Goal: Communication & Community: Answer question/provide support

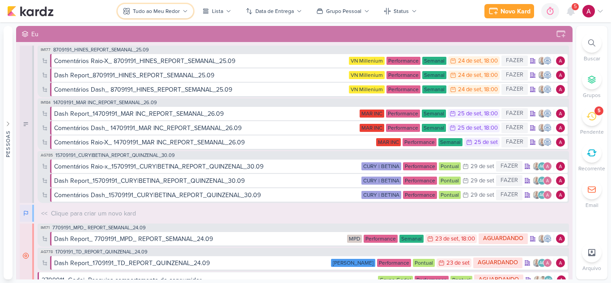
click at [154, 12] on div "Tudo ao Meu Redor" at bounding box center [156, 11] width 47 height 8
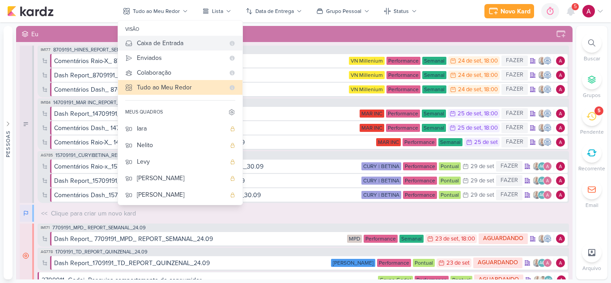
click at [161, 44] on div "Caixa de Entrada" at bounding box center [181, 42] width 88 height 9
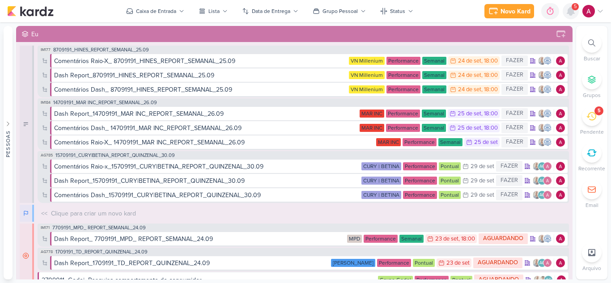
click at [570, 13] on icon at bounding box center [570, 11] width 7 height 8
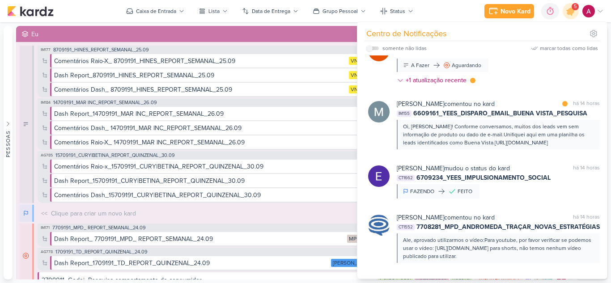
scroll to position [89, 0]
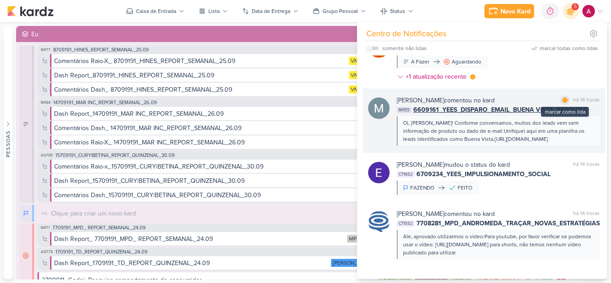
click at [562, 100] on div at bounding box center [564, 99] width 5 height 5
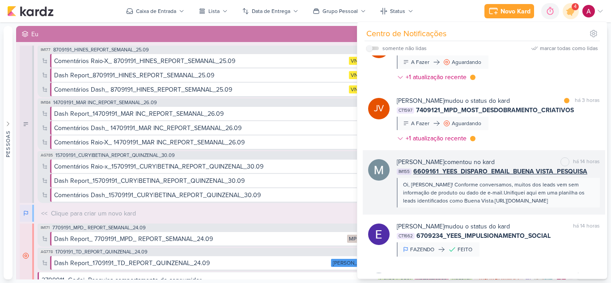
scroll to position [0, 0]
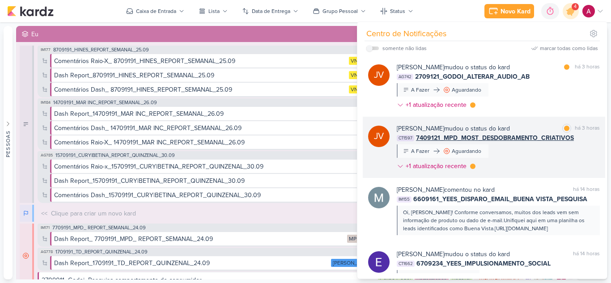
click at [514, 160] on div "[PERSON_NAME] mudou o status do kard marcar como lida há 3 horas CT1597 7409121…" at bounding box center [498, 149] width 203 height 51
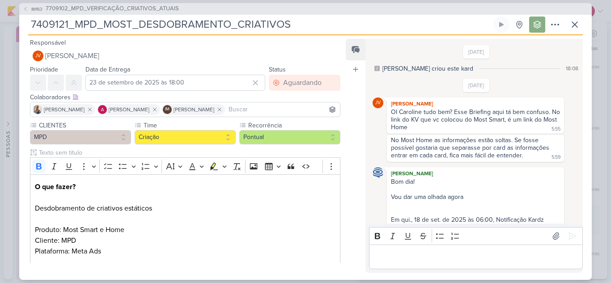
scroll to position [441, 0]
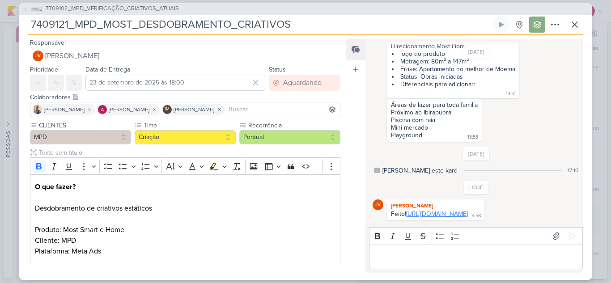
click at [445, 210] on link "[URL][DOMAIN_NAME]" at bounding box center [437, 214] width 62 height 8
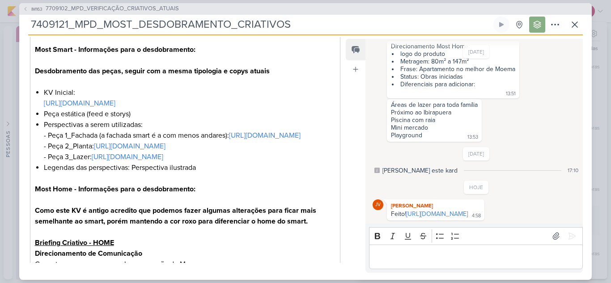
scroll to position [224, 0]
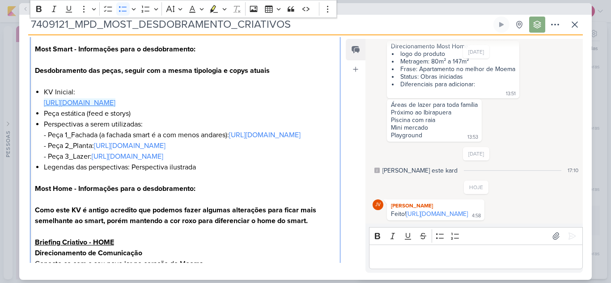
click at [115, 104] on link "[URL][DOMAIN_NAME]" at bounding box center [80, 102] width 72 height 9
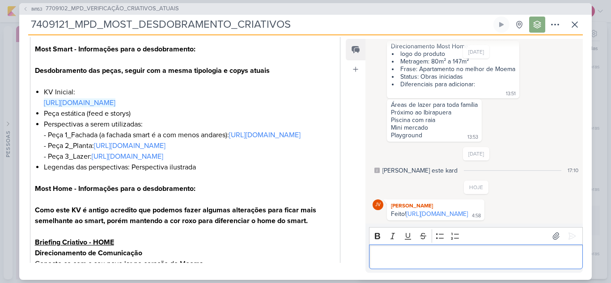
click at [425, 262] on p "Editor editing area: main" at bounding box center [475, 256] width 204 height 11
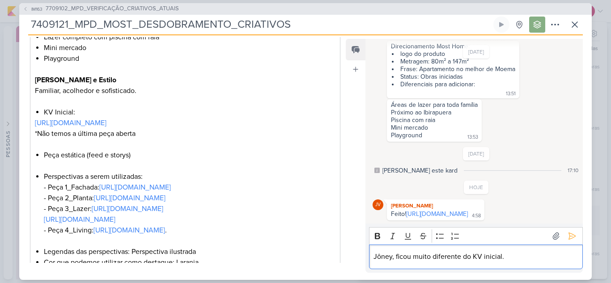
scroll to position [504, 0]
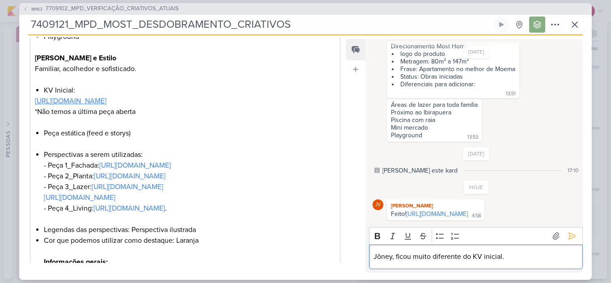
click at [106, 106] on link "[URL][DOMAIN_NAME]" at bounding box center [71, 101] width 72 height 9
drag, startPoint x: 483, startPoint y: 258, endPoint x: 534, endPoint y: 256, distance: 50.6
click at [534, 256] on p "Jôney, ficou muito diferente do KV inicial." at bounding box center [475, 256] width 204 height 11
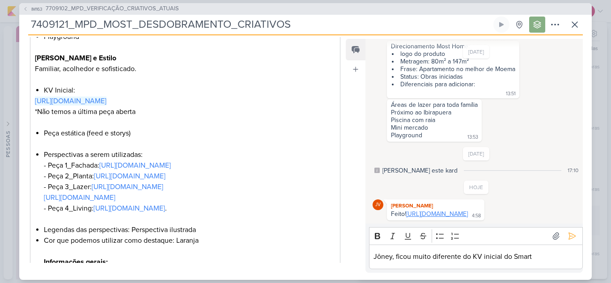
click at [468, 210] on link "[URL][DOMAIN_NAME]" at bounding box center [437, 214] width 62 height 8
click at [410, 258] on p "Jôney, ficou muito diferente do KV inicial do Smart" at bounding box center [475, 256] width 204 height 11
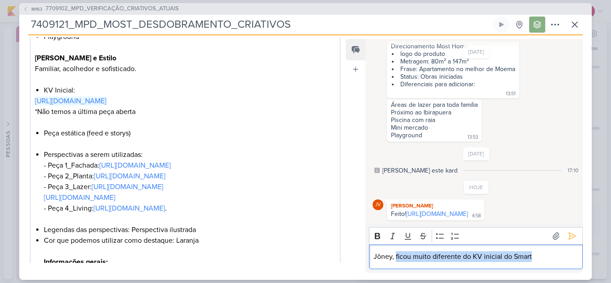
drag, startPoint x: 400, startPoint y: 257, endPoint x: 550, endPoint y: 249, distance: 149.6
click at [550, 249] on div "Jôney, ficou muito diferente do KV inicial do Smart" at bounding box center [476, 257] width 214 height 25
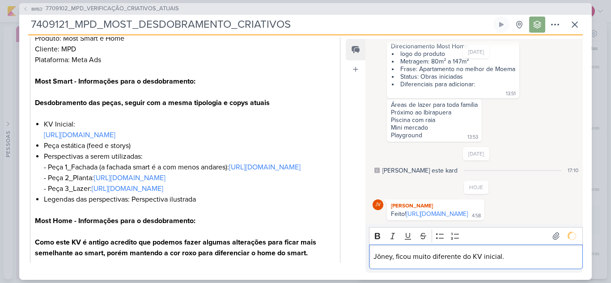
scroll to position [458, 0]
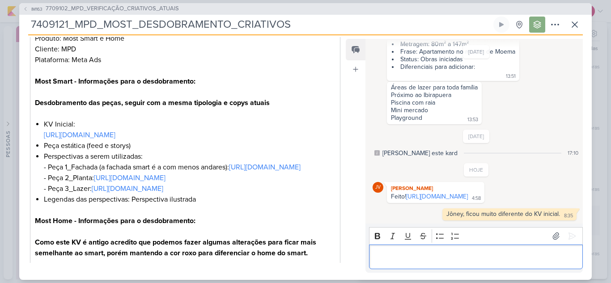
click at [447, 257] on p "Editor editing area: main" at bounding box center [475, 256] width 204 height 11
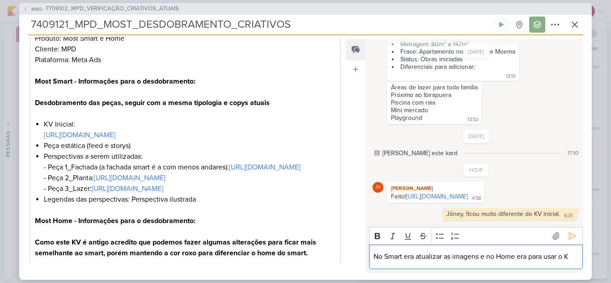
scroll to position [469, 0]
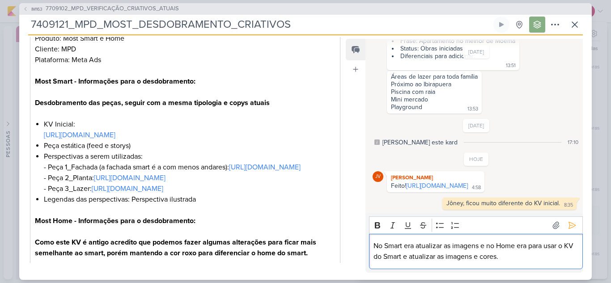
drag, startPoint x: 414, startPoint y: 256, endPoint x: 550, endPoint y: 258, distance: 136.0
click at [550, 258] on p "No Smart era atualizar as imagens e no Home era para usar o KV do Smart e atual…" at bounding box center [475, 251] width 204 height 21
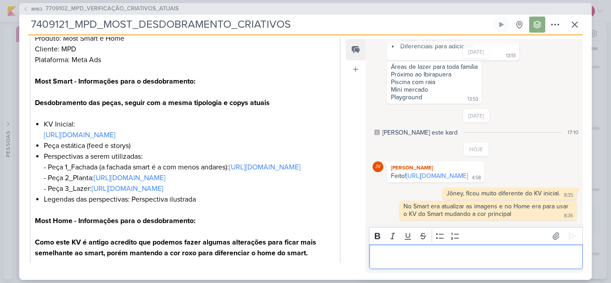
scroll to position [479, 0]
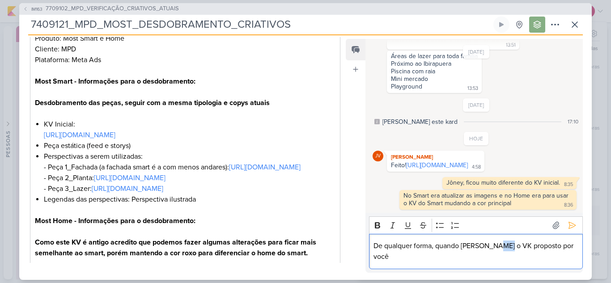
drag, startPoint x: 507, startPoint y: 256, endPoint x: 496, endPoint y: 256, distance: 11.2
click at [496, 256] on p "De qualquer forma, quando [PERSON_NAME] o VK proposto por você" at bounding box center [475, 251] width 204 height 21
click at [564, 256] on p "De qualquer forma, quando [PERSON_NAME] o KV proposto por você" at bounding box center [475, 251] width 204 height 21
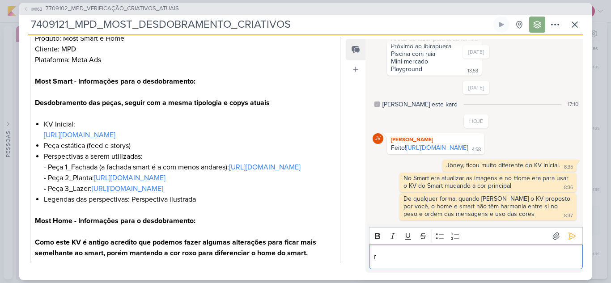
scroll to position [507, 0]
click at [498, 256] on p "[PERSON_NAME], seguimos com o KV proposto" at bounding box center [475, 256] width 204 height 11
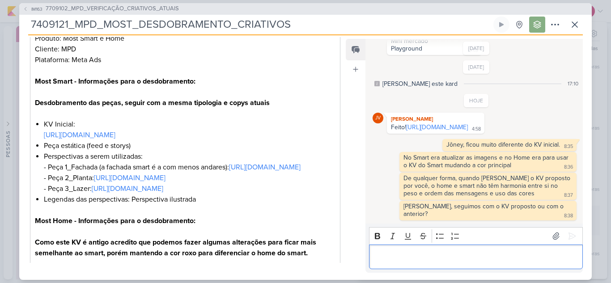
scroll to position [520, 0]
click at [576, 25] on icon at bounding box center [574, 24] width 11 height 11
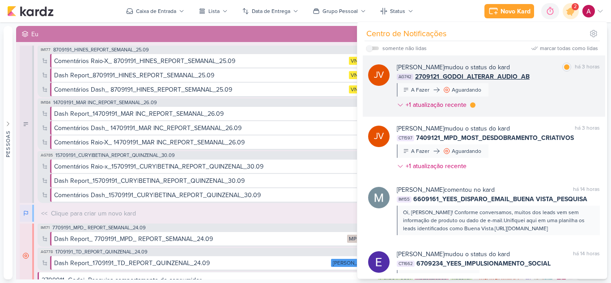
click at [495, 89] on div "[PERSON_NAME] mudou o status do kard marcar como lida há 3 horas AG742 2709121_…" at bounding box center [498, 88] width 203 height 51
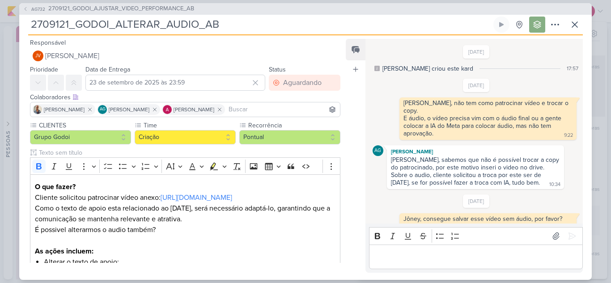
scroll to position [65, 0]
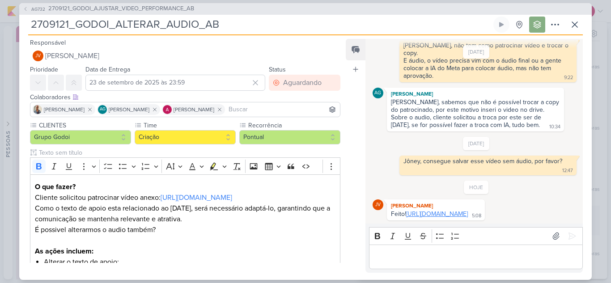
click at [429, 210] on link "[URL][DOMAIN_NAME]" at bounding box center [437, 214] width 62 height 8
click at [38, 8] on span "AG732" at bounding box center [38, 9] width 17 height 7
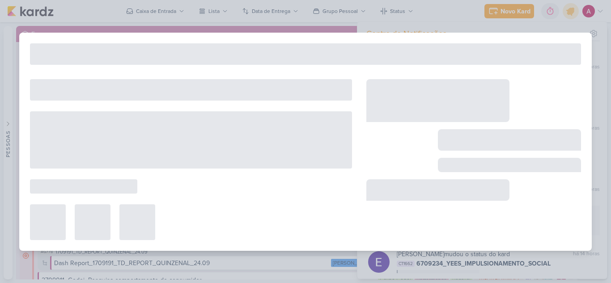
type input "2709121_GODOI_AJUSTAR_VIDEO_PERFORMANCE_AB"
type input "22 de setembro de 2025 às 23:59"
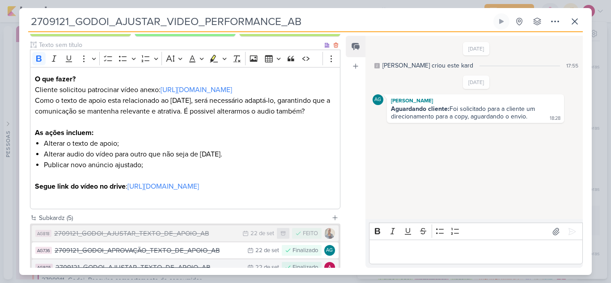
scroll to position [208, 0]
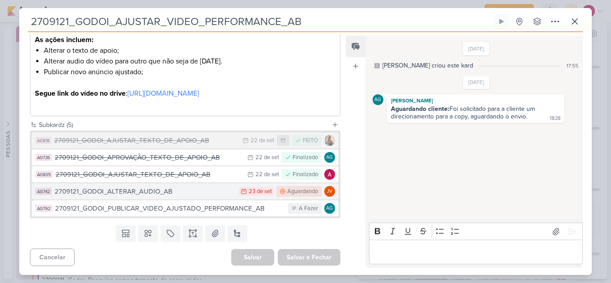
click at [168, 196] on div "2709121_GODOI_ALTERAR_AUDIO_AB" at bounding box center [145, 191] width 180 height 10
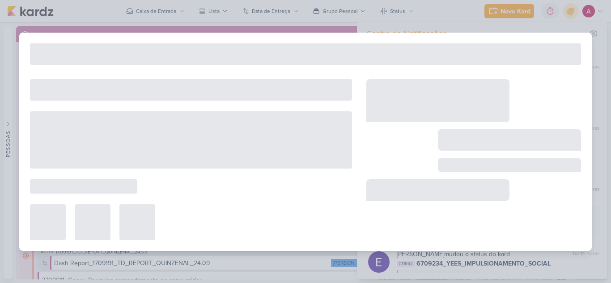
type input "2709121_GODOI_ALTERAR_AUDIO_AB"
type input "23 de setembro de 2025 às 23:59"
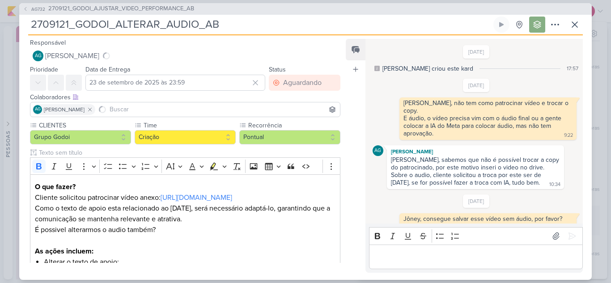
scroll to position [65, 0]
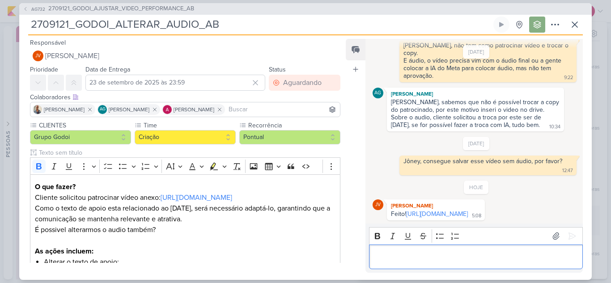
click at [406, 250] on div "Editor editing area: main" at bounding box center [476, 257] width 214 height 25
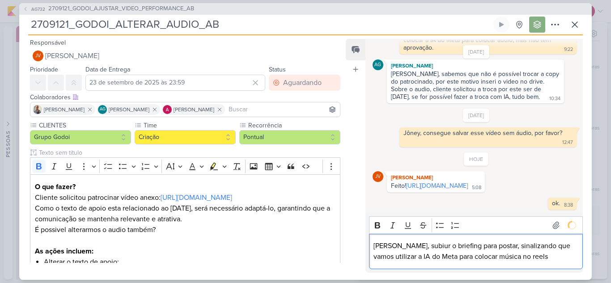
scroll to position [103, 0]
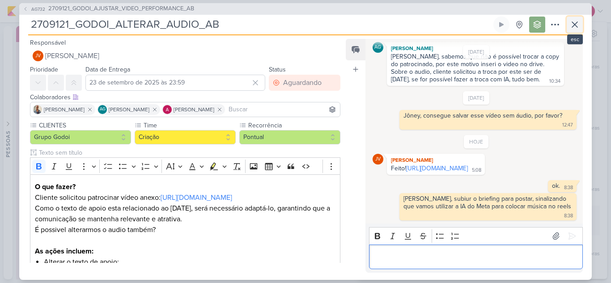
click at [573, 20] on icon at bounding box center [574, 24] width 11 height 11
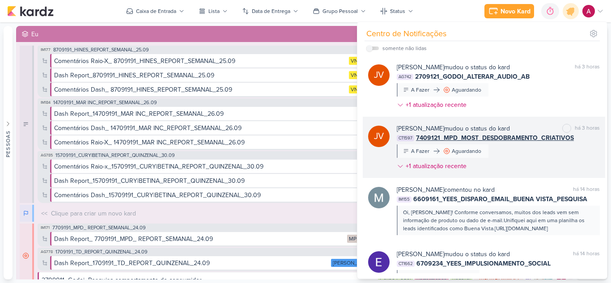
click at [548, 150] on div "[PERSON_NAME] mudou o status do kard marcar como não lida há 3 horas CT1597 740…" at bounding box center [498, 149] width 203 height 51
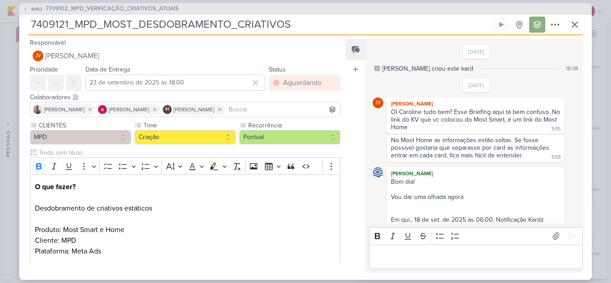
scroll to position [520, 0]
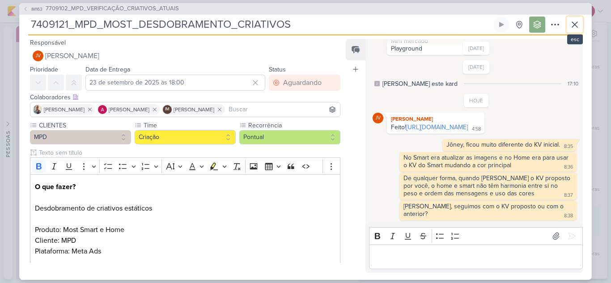
click at [574, 25] on icon at bounding box center [574, 24] width 11 height 11
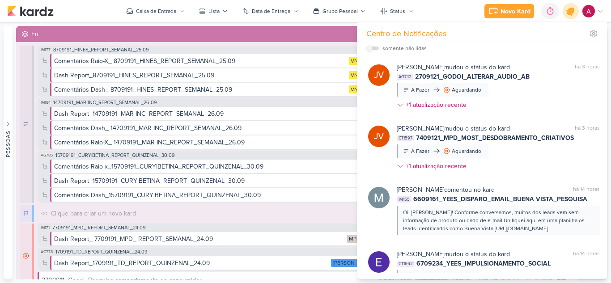
click at [574, 12] on icon at bounding box center [570, 11] width 11 height 11
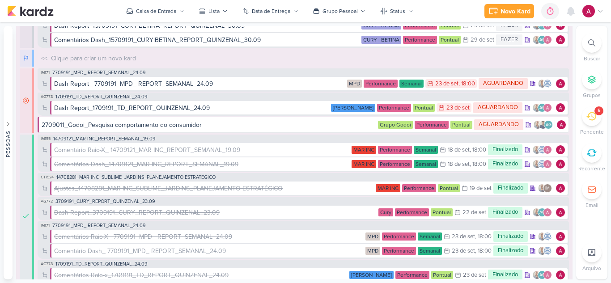
scroll to position [0, 0]
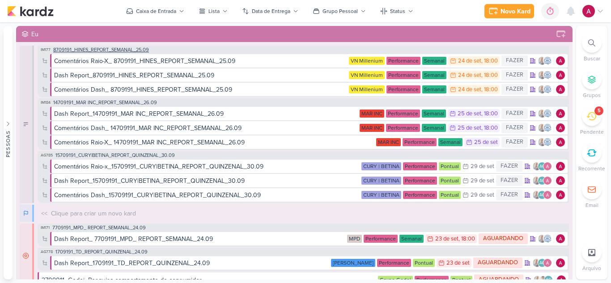
click at [130, 50] on span "8709191_HINES_REPORT_SEMANAL_25.09" at bounding box center [101, 49] width 96 height 5
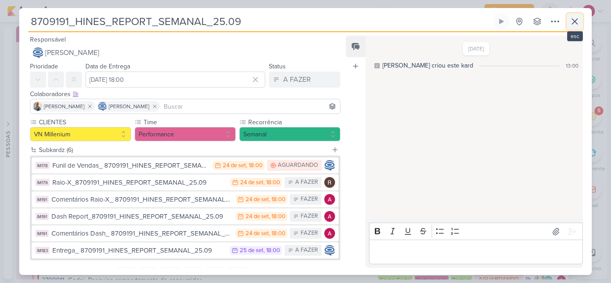
click at [571, 19] on icon at bounding box center [574, 21] width 11 height 11
